Goal: Register for event/course

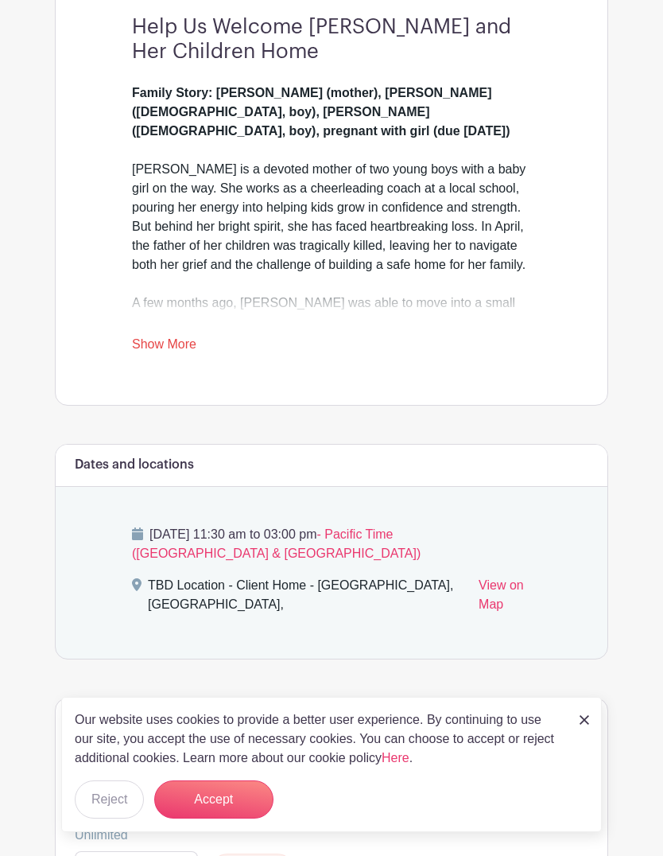
scroll to position [460, 0]
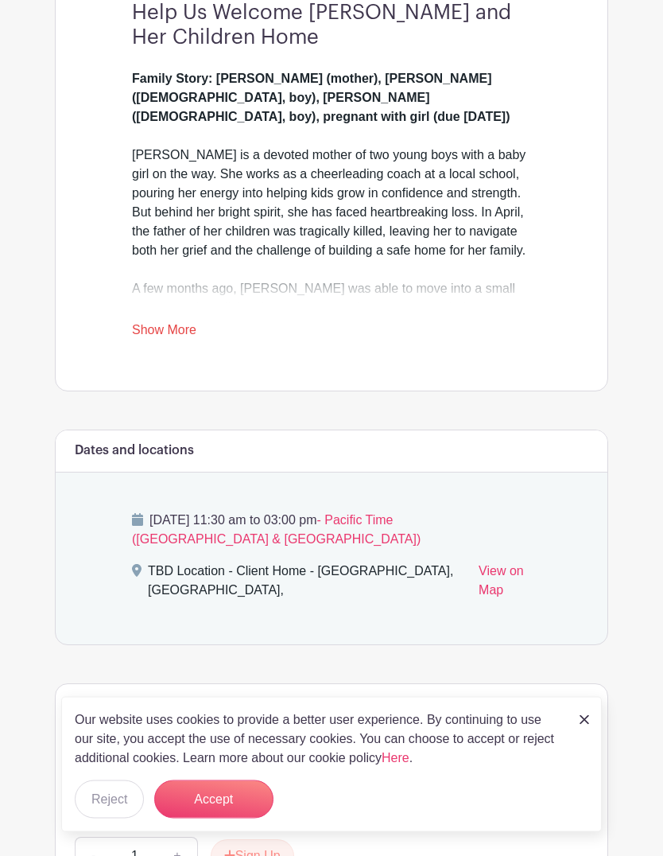
click at [187, 324] on link "Show More" at bounding box center [164, 334] width 64 height 20
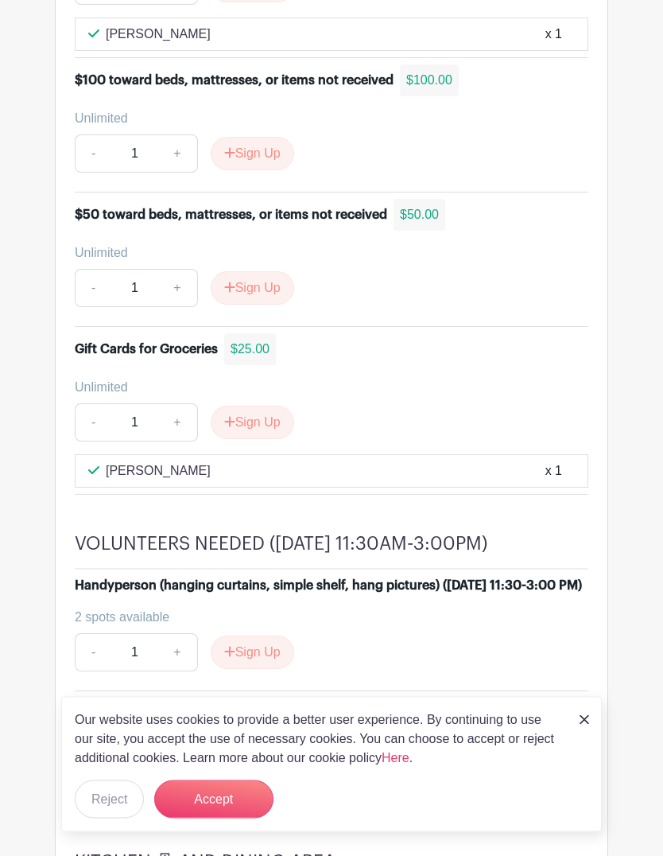
scroll to position [1768, 0]
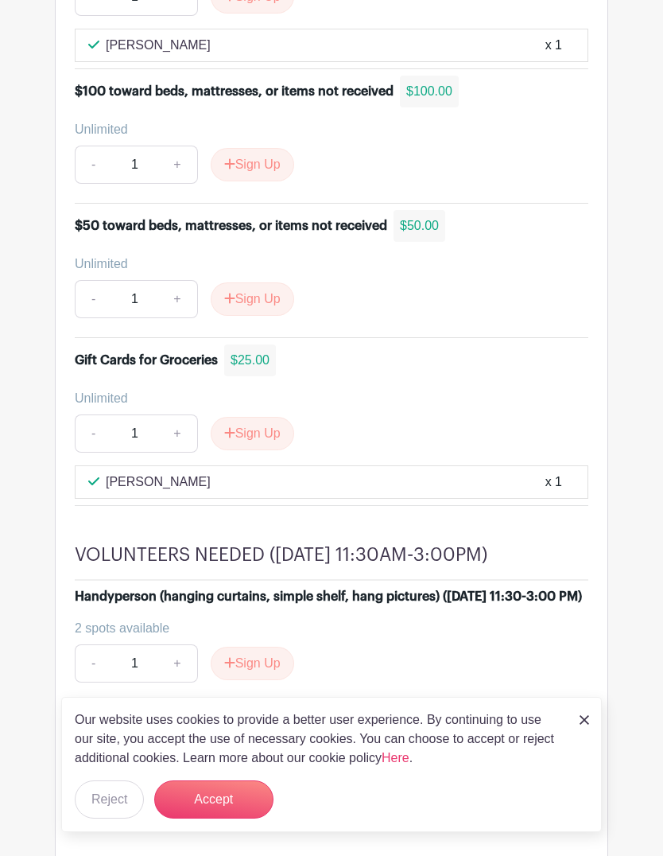
click at [262, 417] on button "Sign Up" at bounding box center [252, 433] width 83 height 33
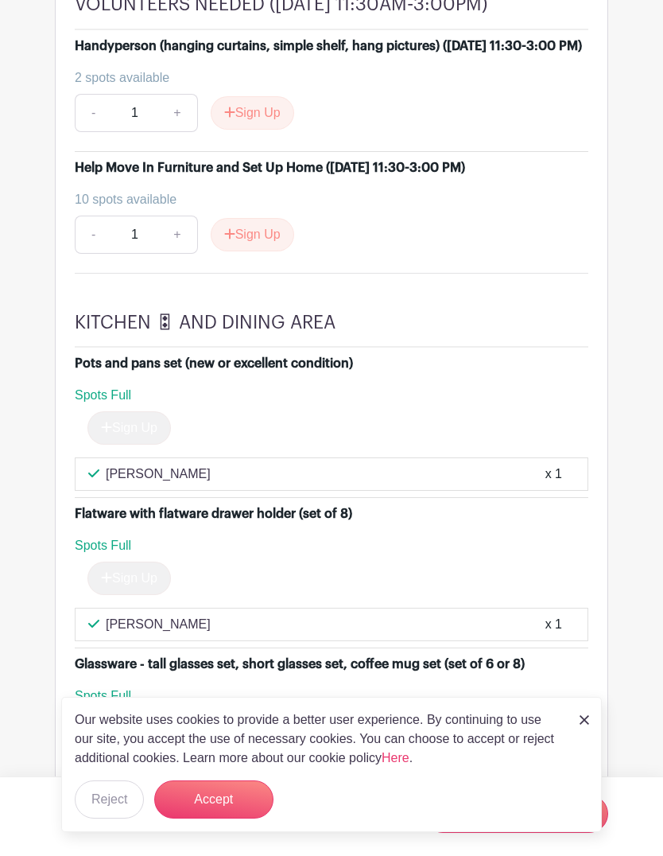
scroll to position [2350, 0]
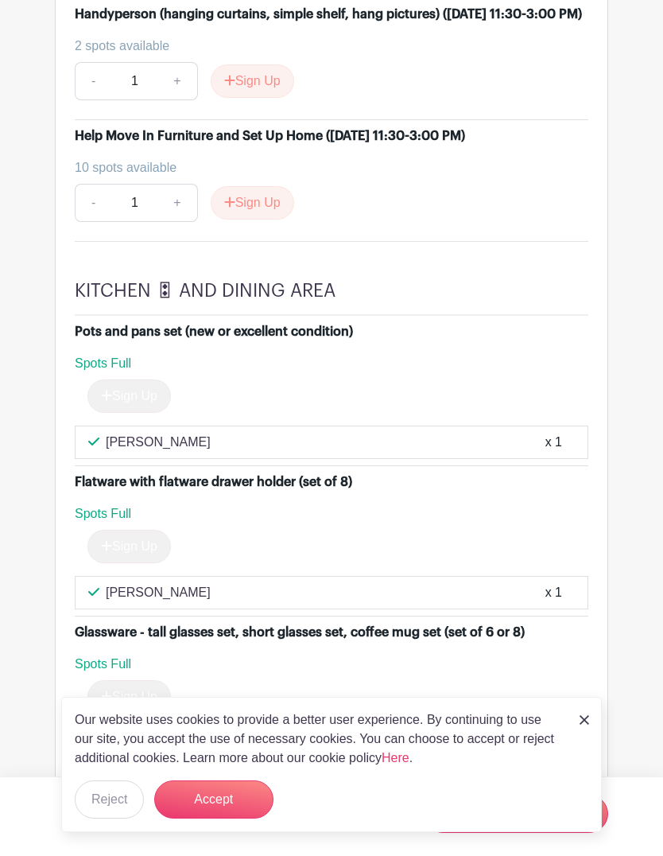
click at [223, 818] on button "Accept" at bounding box center [213, 799] width 119 height 38
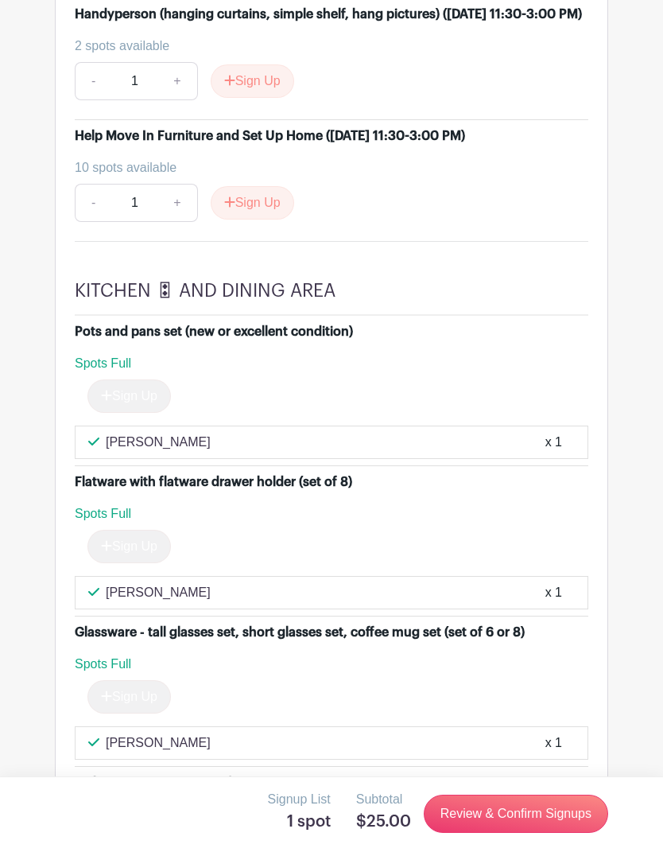
click at [521, 832] on link "Review & Confirm Signups" at bounding box center [516, 813] width 184 height 38
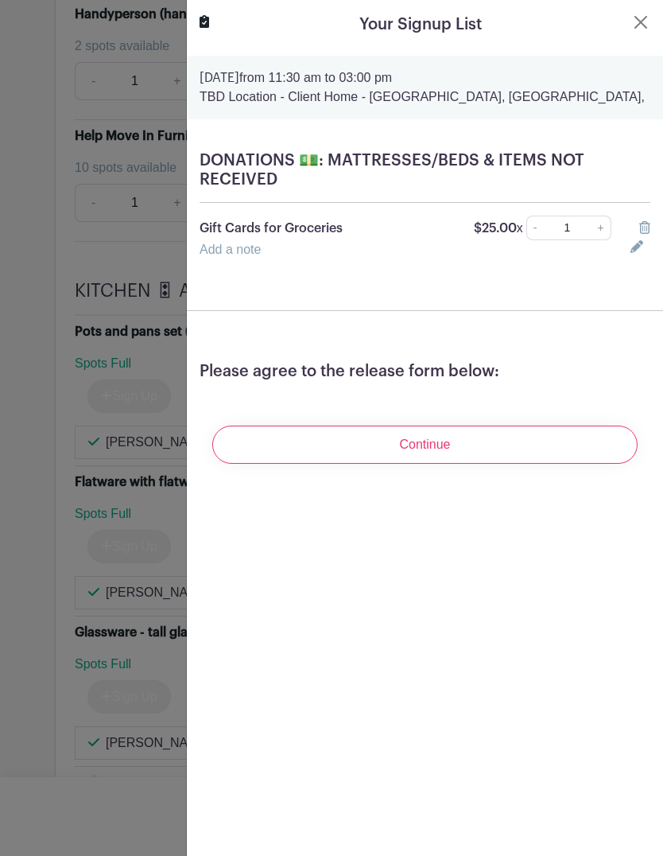
click at [444, 442] on input "Continue" at bounding box center [424, 444] width 425 height 38
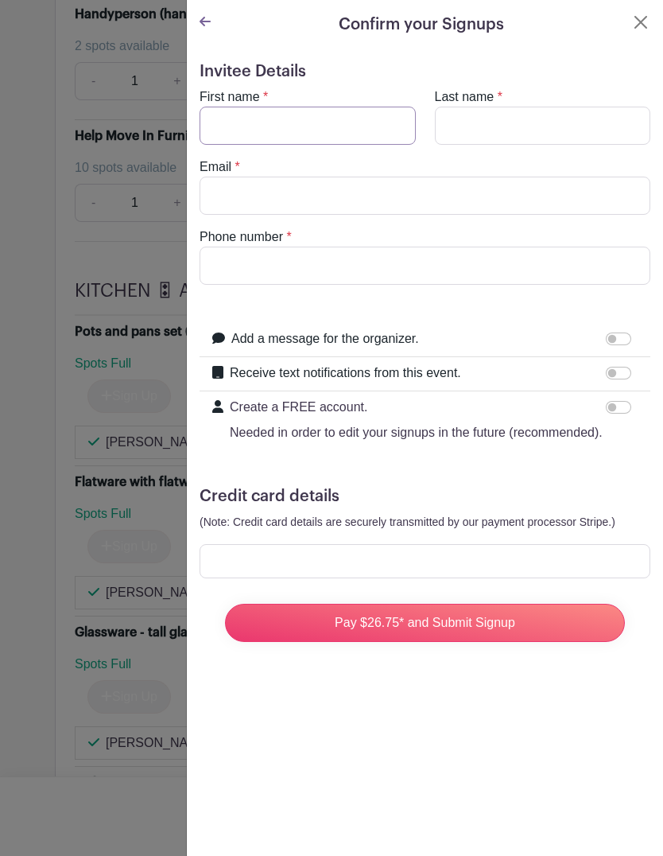
click at [215, 122] on input "First name" at bounding box center [308, 126] width 216 height 38
type input "[PERSON_NAME]"
type input "al"
type input "[EMAIL_ADDRESS][DOMAIN_NAME]"
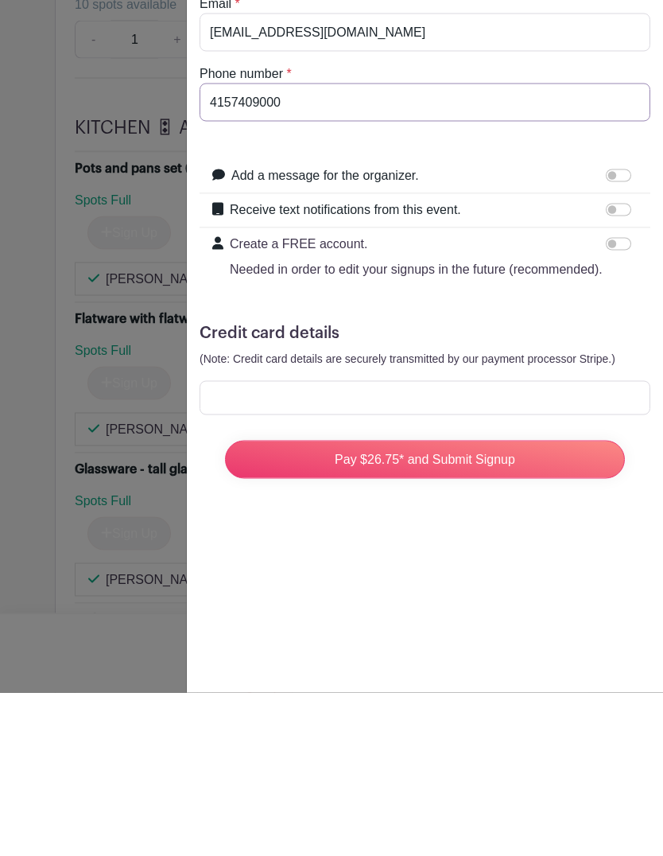
type input "4157409000"
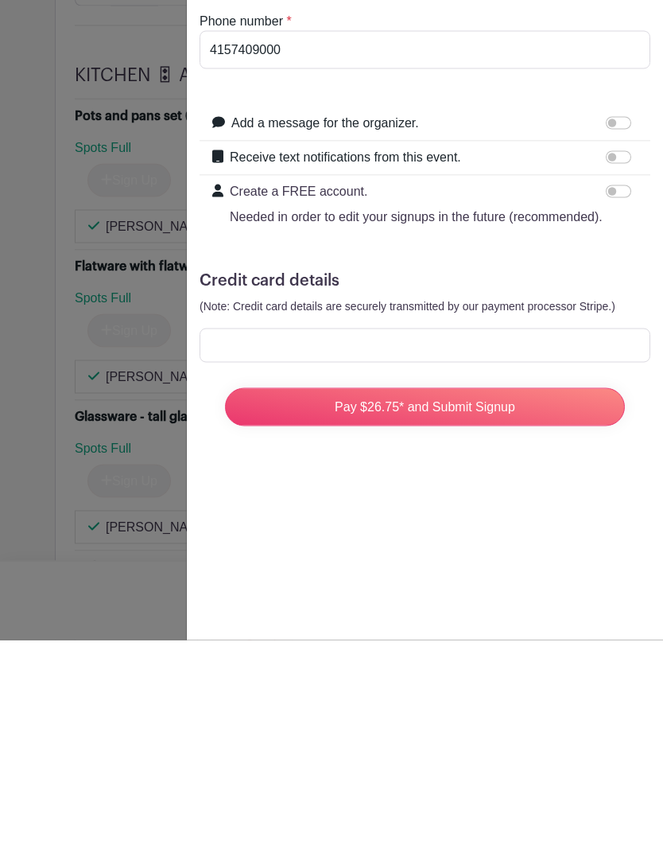
scroll to position [2594, 0]
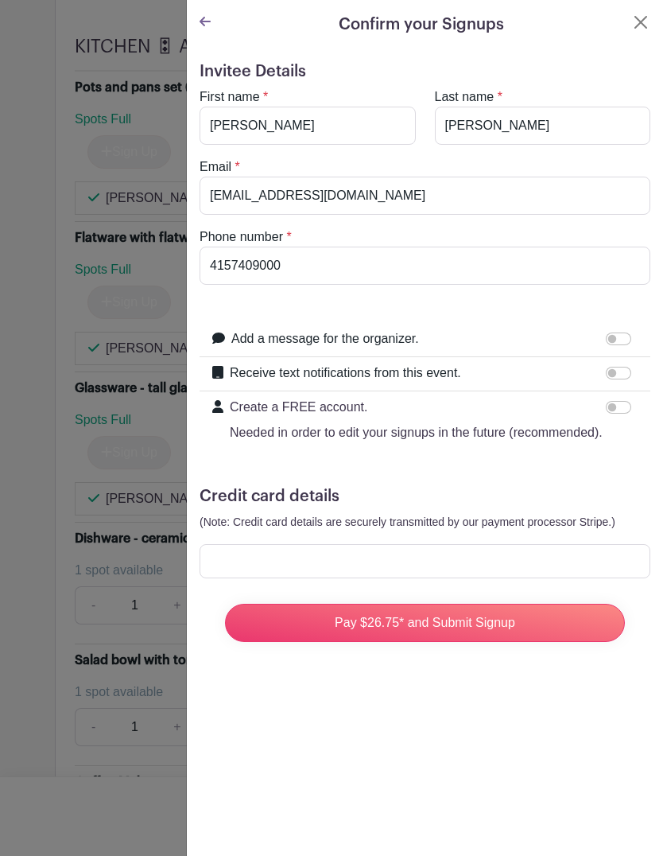
click at [638, 20] on button "Close" at bounding box center [640, 22] width 19 height 19
